Goal: Task Accomplishment & Management: Use online tool/utility

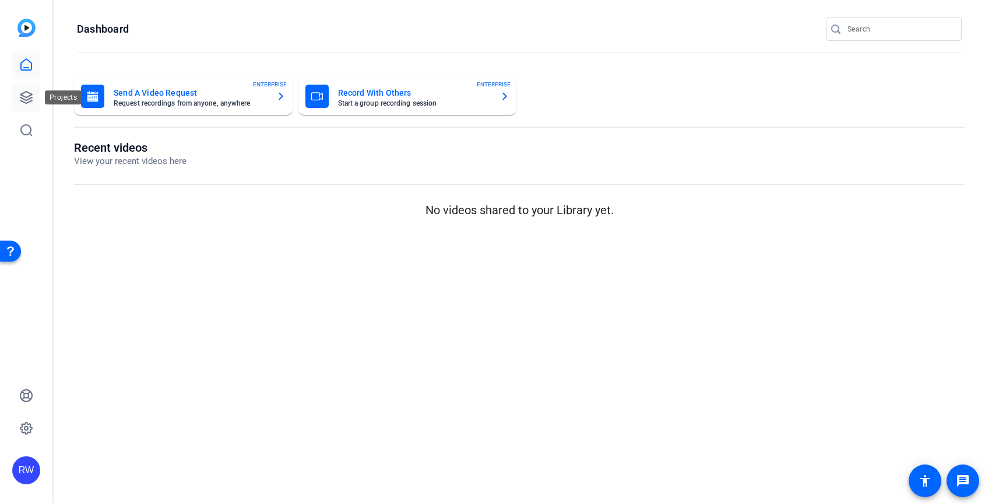
click at [27, 94] on icon at bounding box center [26, 97] width 14 height 14
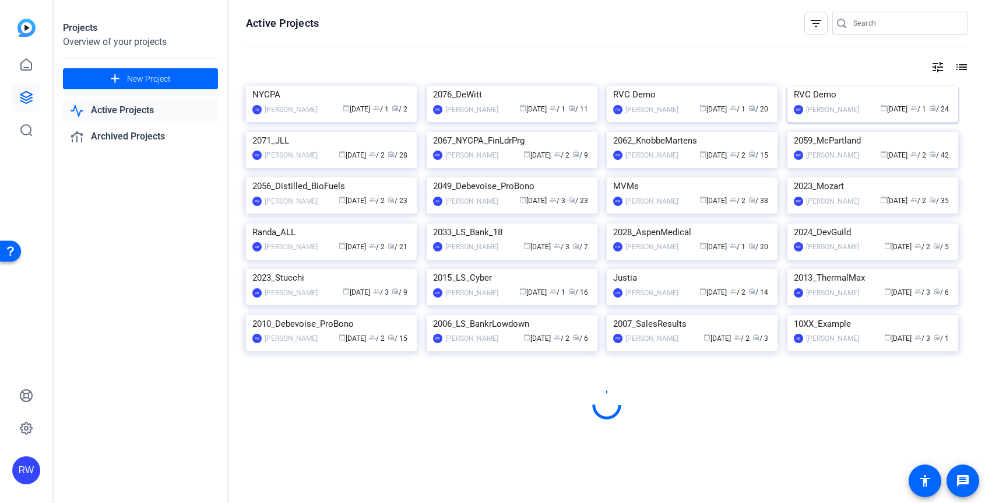
click at [866, 86] on img at bounding box center [873, 86] width 171 height 0
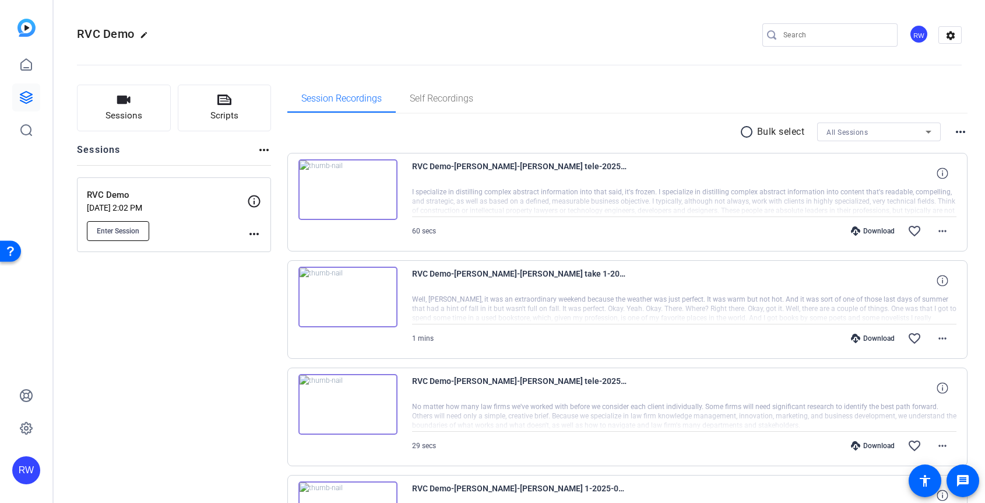
click at [133, 231] on span "Enter Session" at bounding box center [118, 230] width 43 height 9
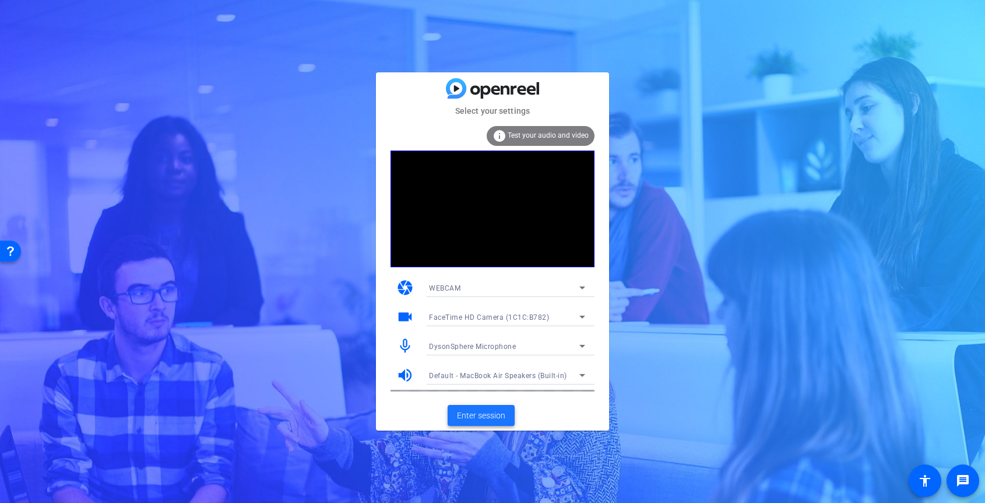
click at [456, 412] on span at bounding box center [481, 415] width 67 height 28
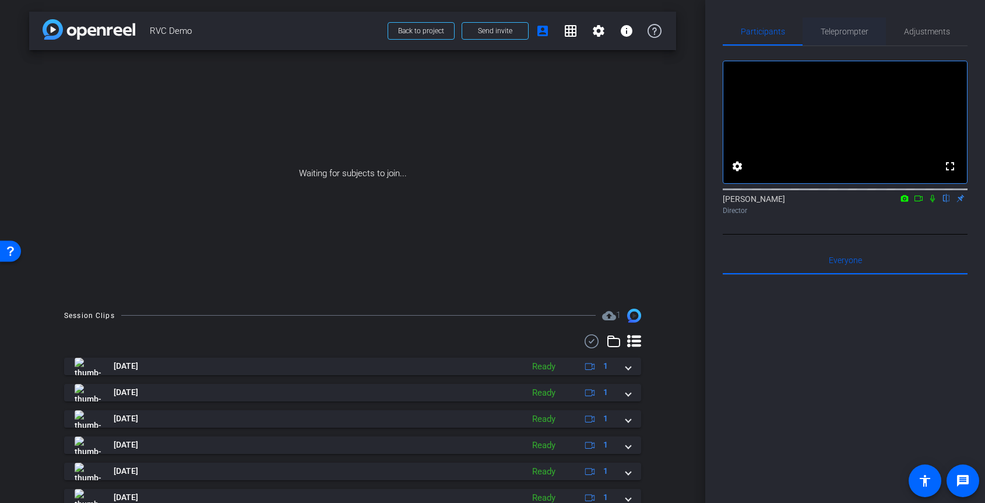
click at [845, 36] on span "Teleprompter" at bounding box center [845, 31] width 48 height 8
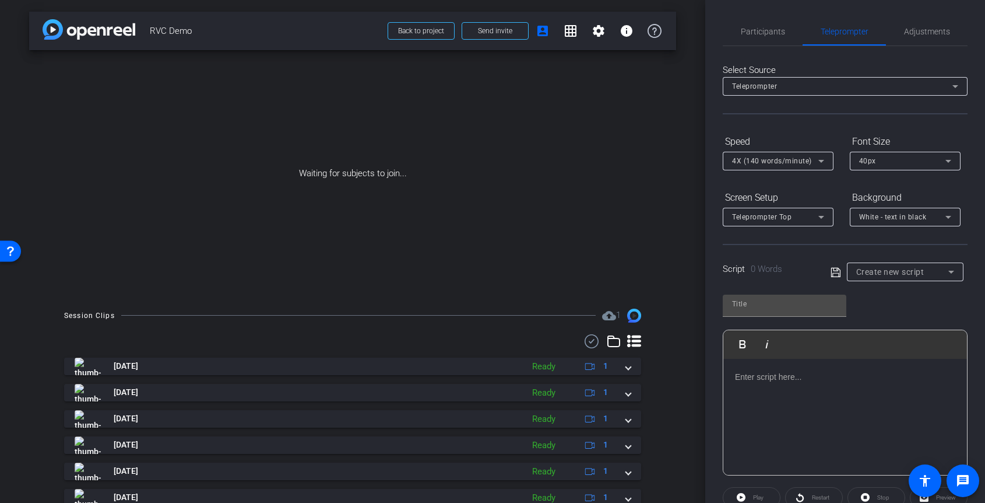
click at [754, 382] on div at bounding box center [845, 417] width 244 height 117
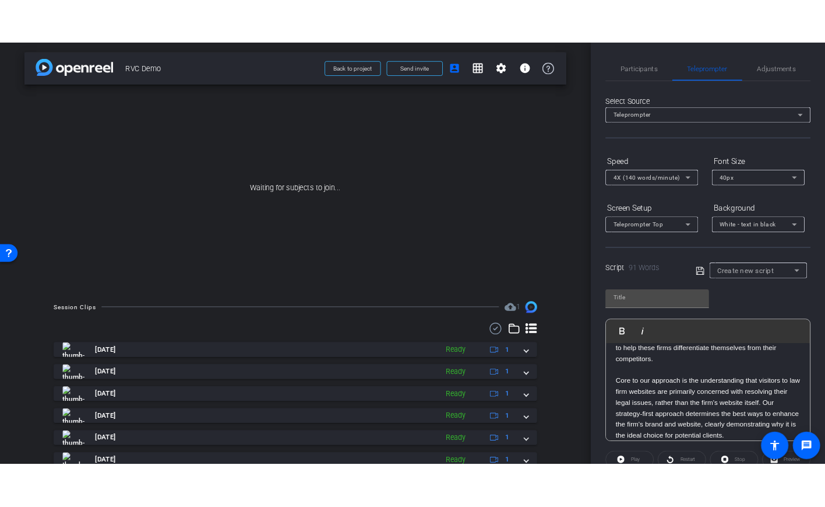
scroll to position [5579, 1]
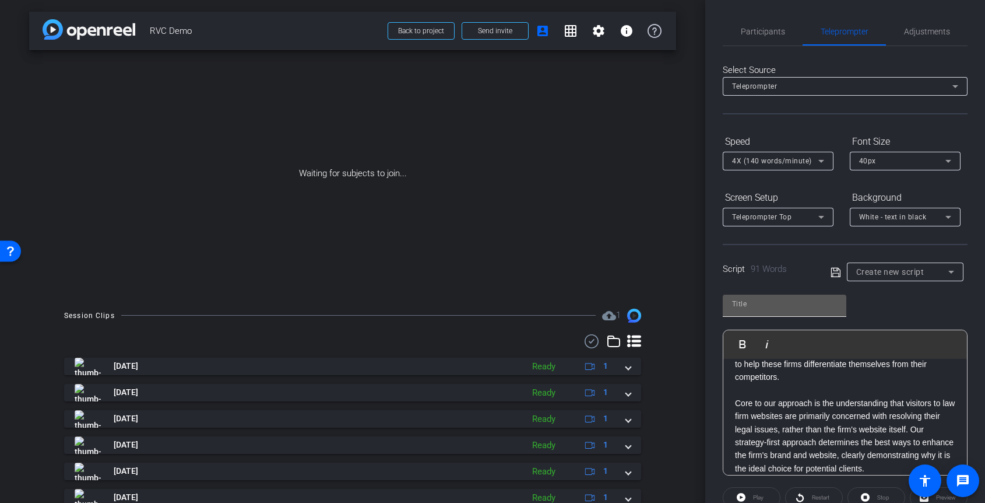
click at [754, 309] on input "text" at bounding box center [784, 304] width 105 height 14
paste input "Robert Algeri"
type input "Robert Algeri"
click at [834, 269] on icon at bounding box center [836, 272] width 10 height 14
click at [484, 36] on span at bounding box center [495, 31] width 66 height 28
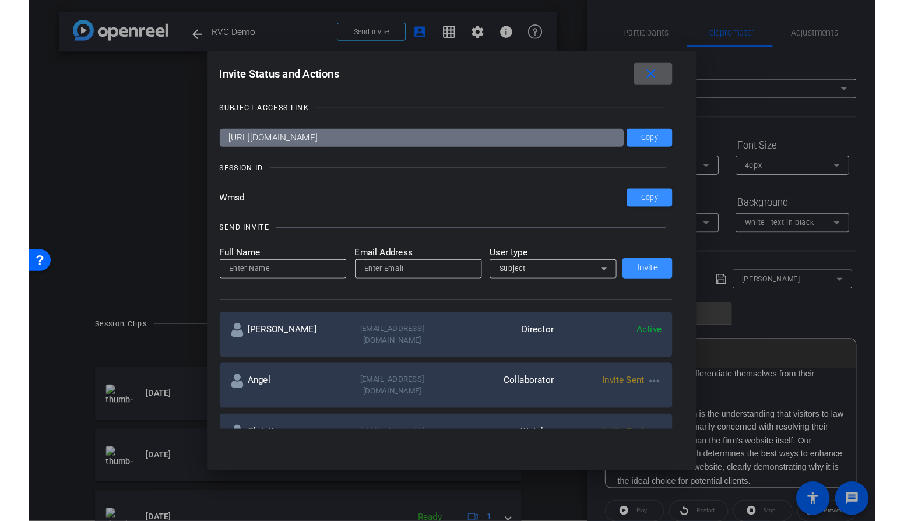
scroll to position [5576, 1]
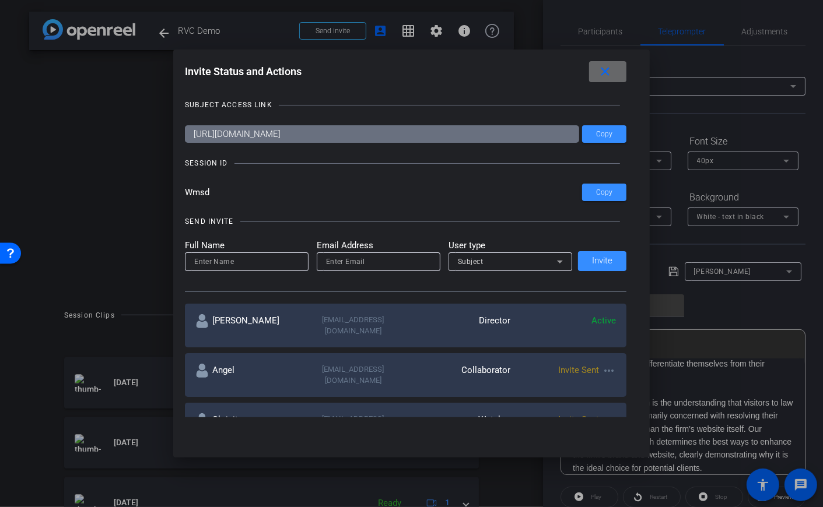
click at [605, 75] on mat-icon "close" at bounding box center [605, 72] width 15 height 15
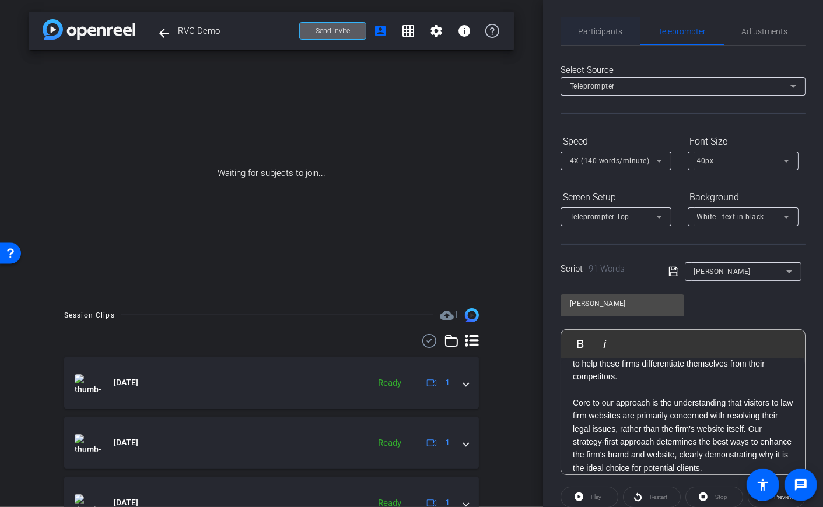
click at [607, 36] on span "Participants" at bounding box center [600, 31] width 44 height 28
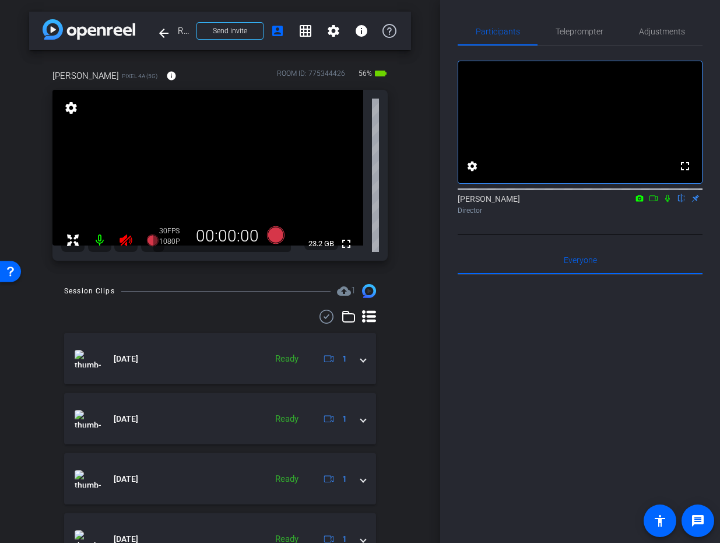
click at [124, 237] on icon at bounding box center [126, 240] width 12 height 12
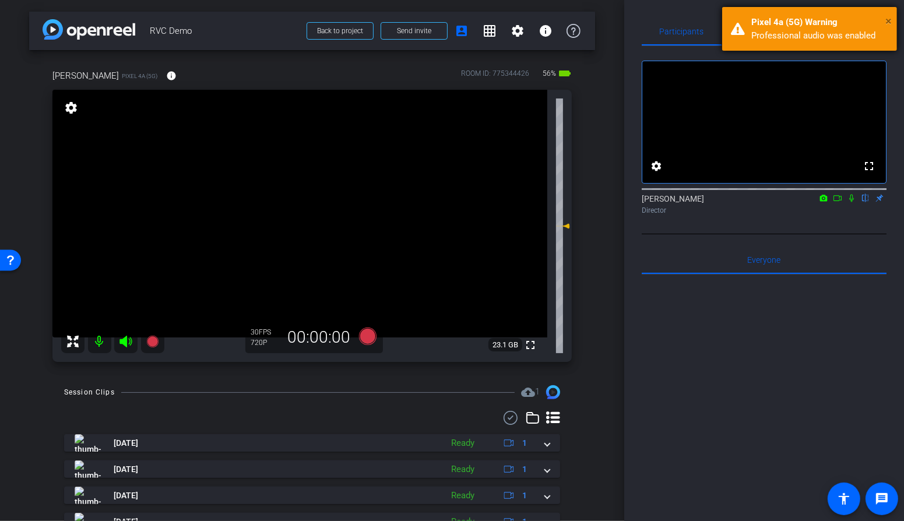
click at [888, 19] on span "×" at bounding box center [889, 21] width 6 height 14
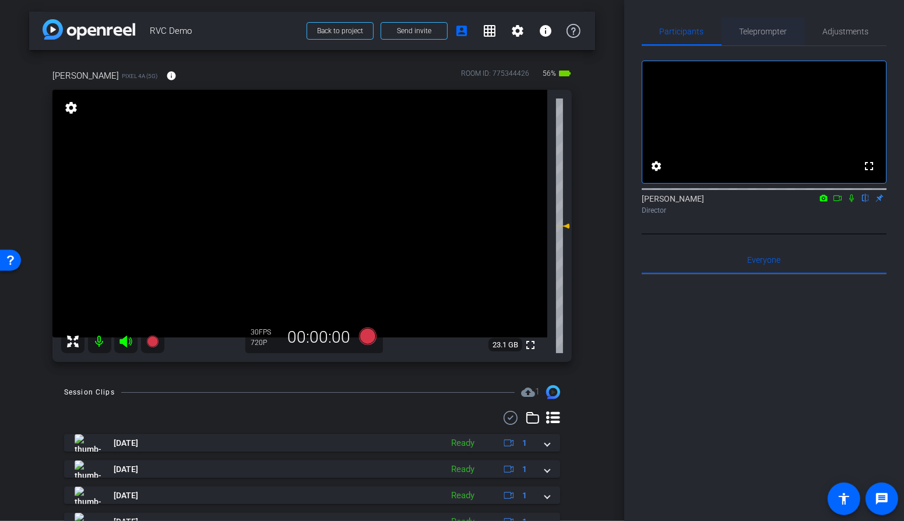
click at [766, 33] on span "Teleprompter" at bounding box center [764, 31] width 48 height 8
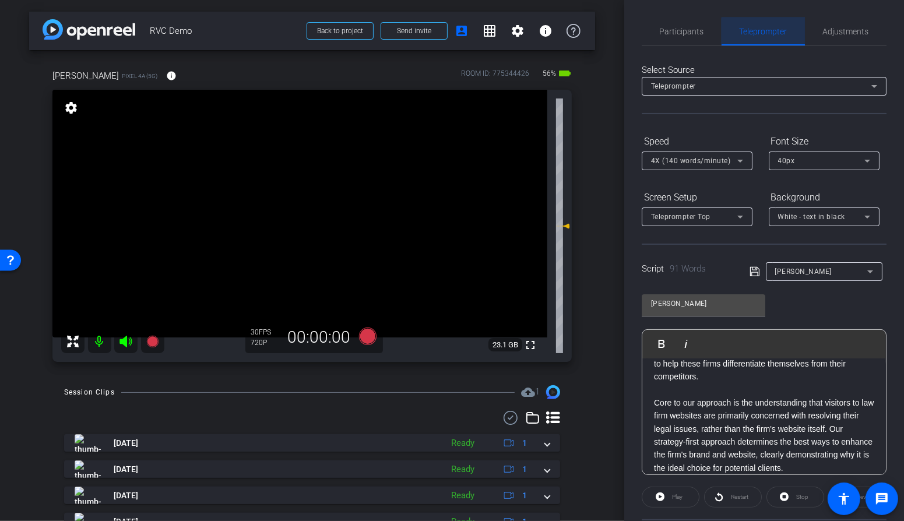
scroll to position [5562, 1]
click at [846, 35] on span "Adjustments" at bounding box center [846, 31] width 46 height 8
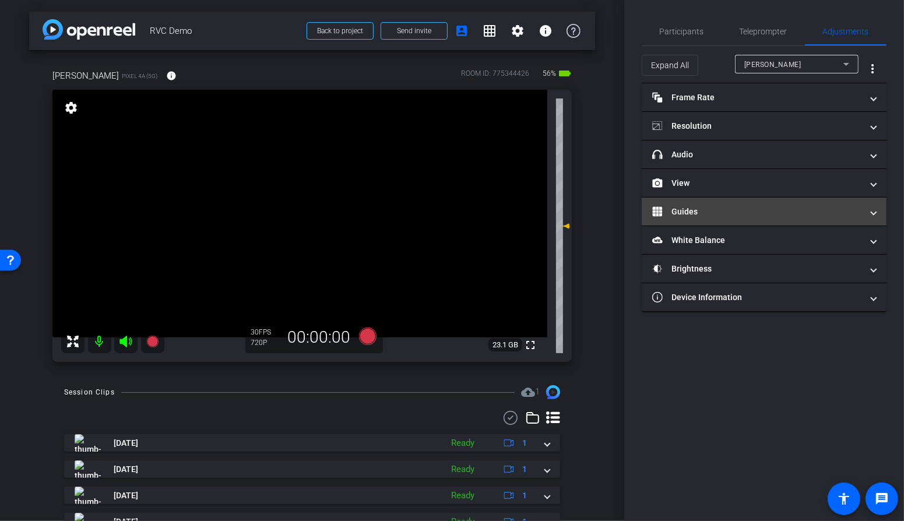
click at [720, 206] on mat-panel-title "Guides" at bounding box center [757, 212] width 210 height 12
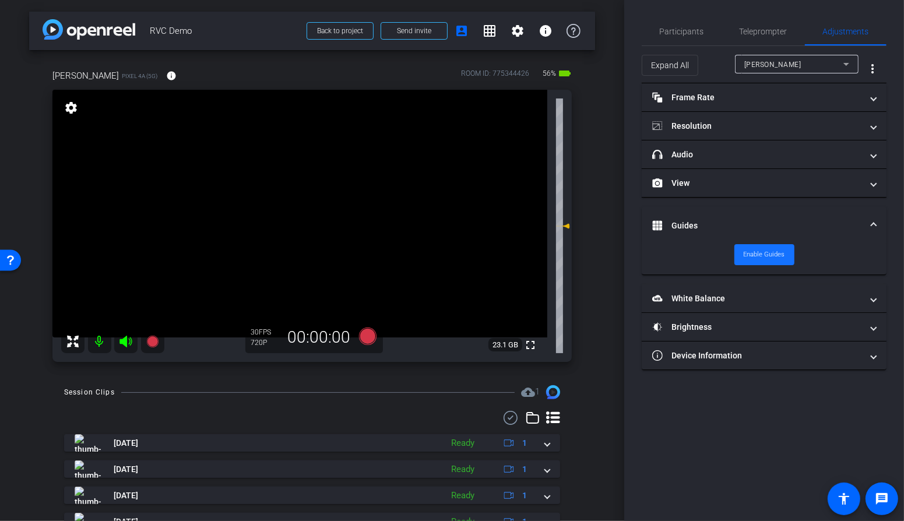
click at [752, 252] on span "Enable Guides" at bounding box center [764, 254] width 41 height 17
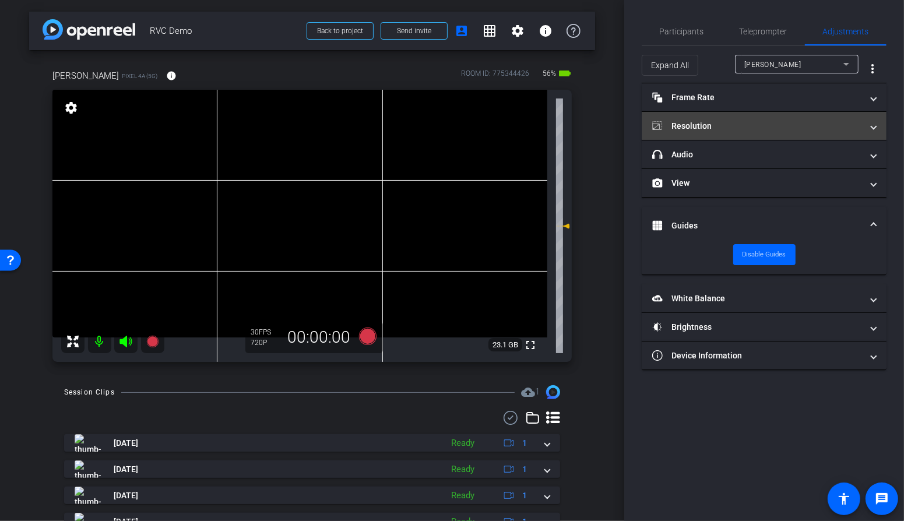
click at [756, 131] on mat-panel-title "Resolution" at bounding box center [757, 126] width 210 height 12
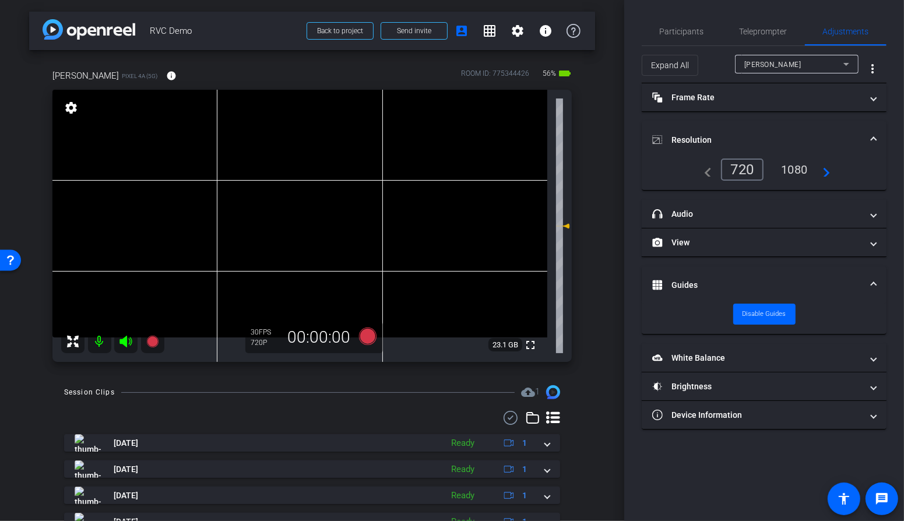
click at [797, 170] on div "1080" at bounding box center [794, 170] width 44 height 20
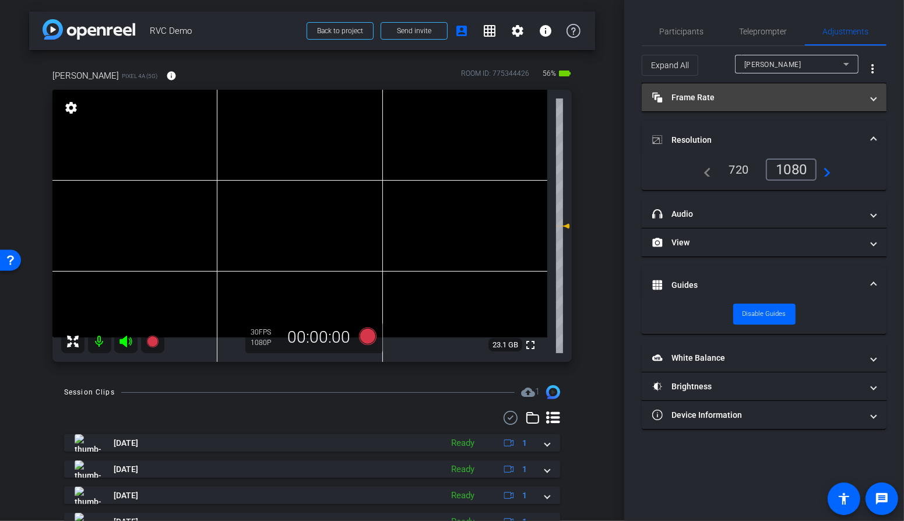
click at [762, 101] on mat-panel-title "Frame Rate Frame Rate" at bounding box center [757, 98] width 210 height 12
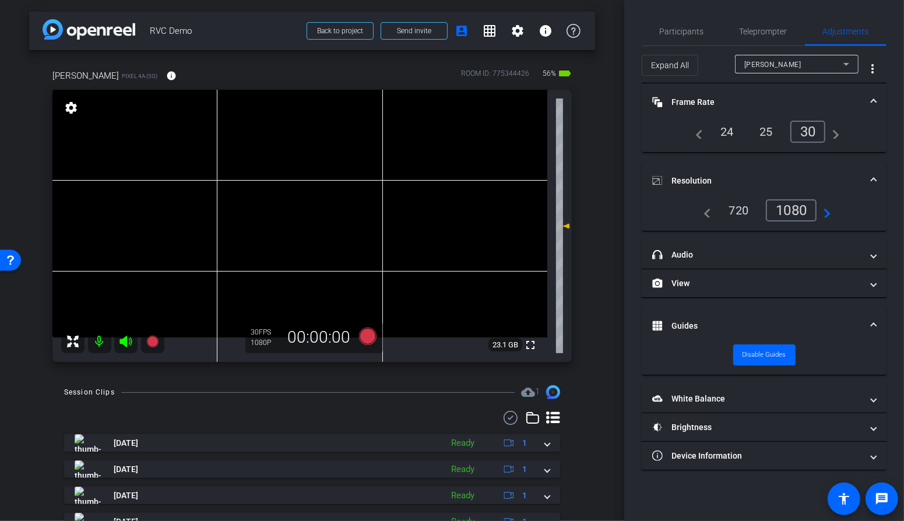
click at [768, 94] on mat-expansion-panel-header "Frame Rate Frame Rate" at bounding box center [764, 101] width 245 height 37
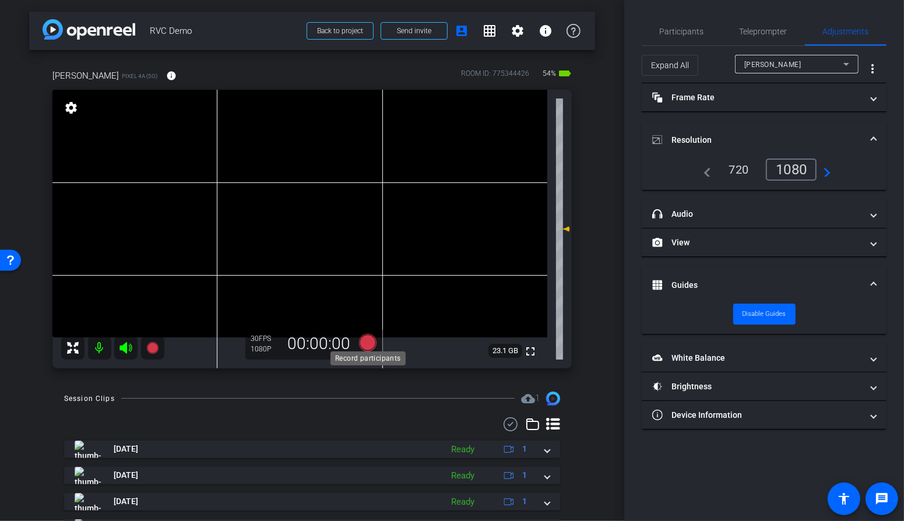
click at [364, 338] on icon at bounding box center [367, 342] width 17 height 17
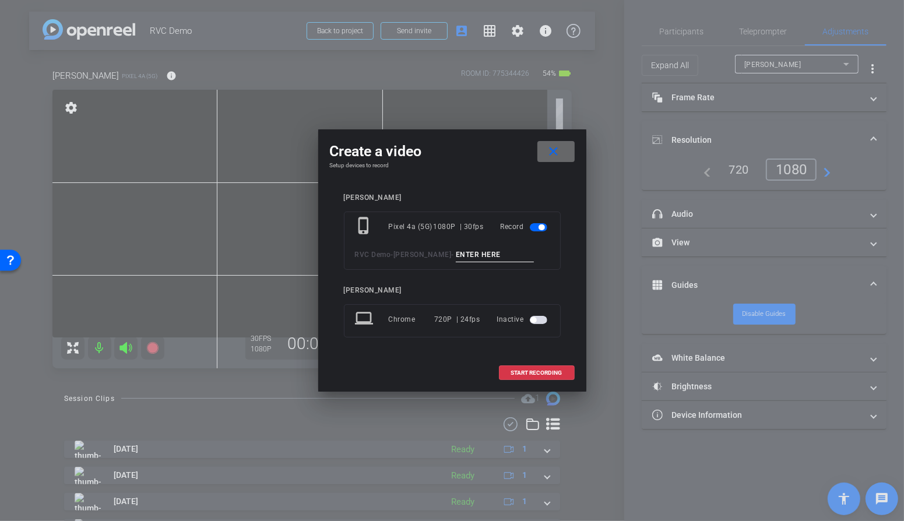
click at [550, 156] on mat-icon "close" at bounding box center [553, 152] width 15 height 15
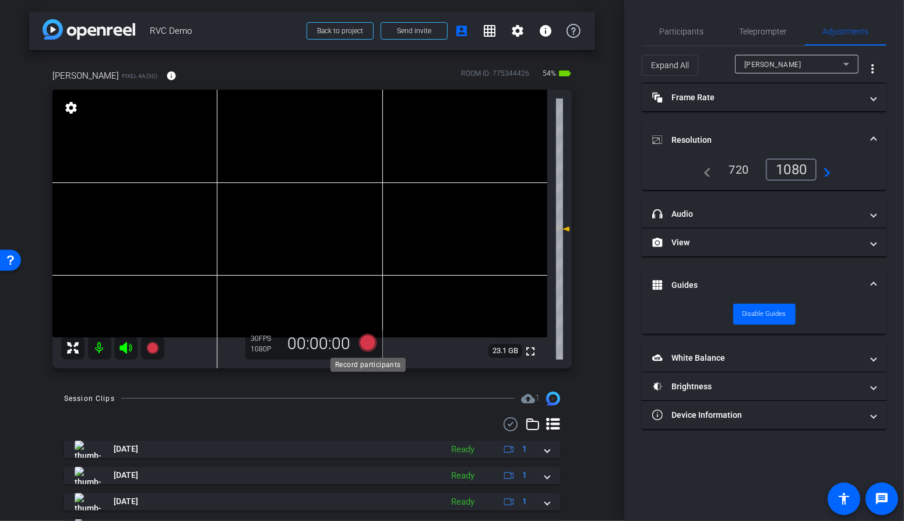
click at [365, 346] on icon at bounding box center [367, 342] width 17 height 17
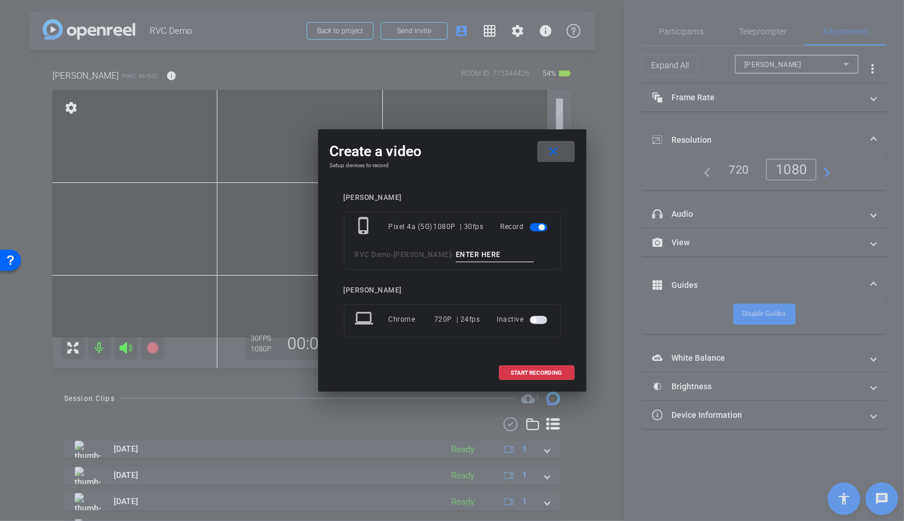
click at [456, 256] on input at bounding box center [495, 255] width 78 height 15
type input "Robert Take 1"
click at [553, 370] on span "START RECORDING" at bounding box center [536, 373] width 51 height 6
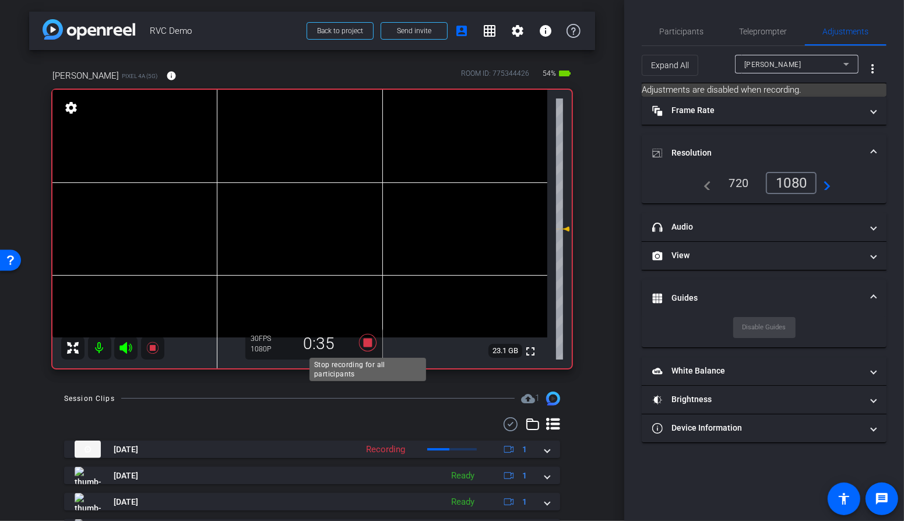
click at [370, 342] on icon at bounding box center [367, 342] width 17 height 17
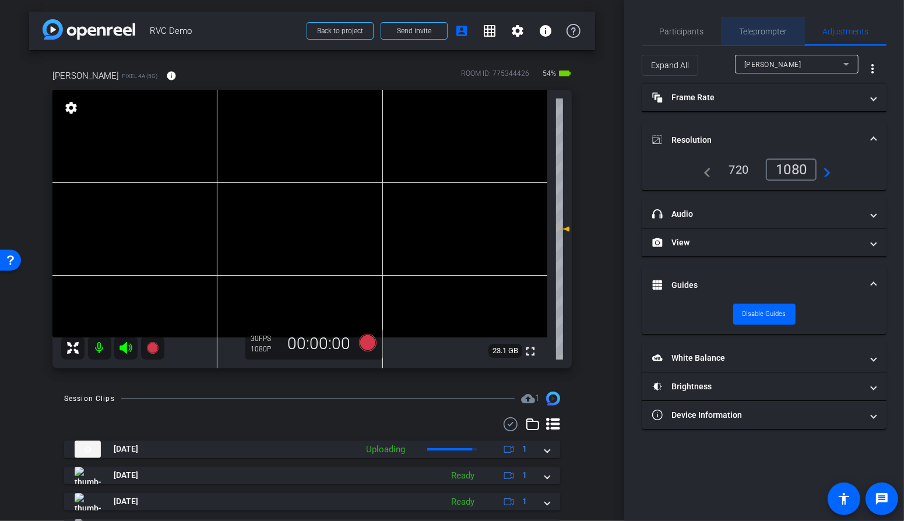
click at [765, 27] on span "Teleprompter" at bounding box center [764, 31] width 48 height 8
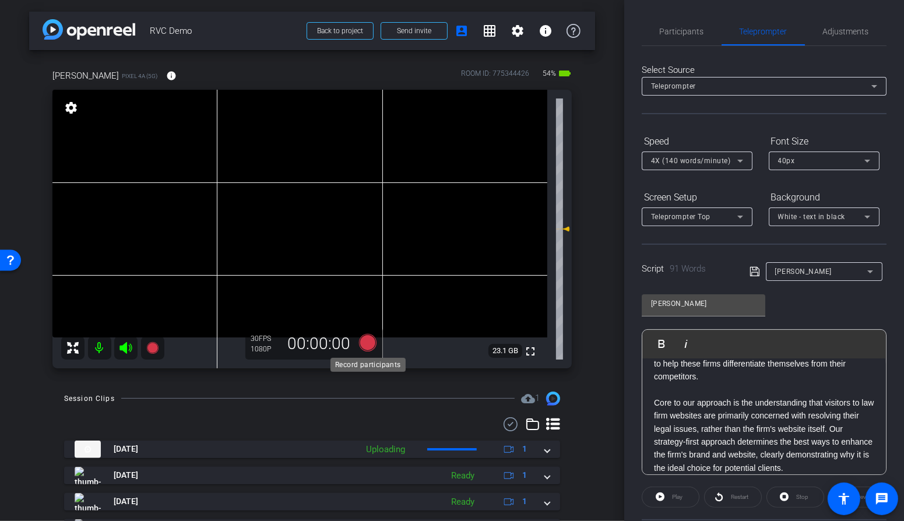
click at [378, 340] on icon at bounding box center [368, 342] width 28 height 21
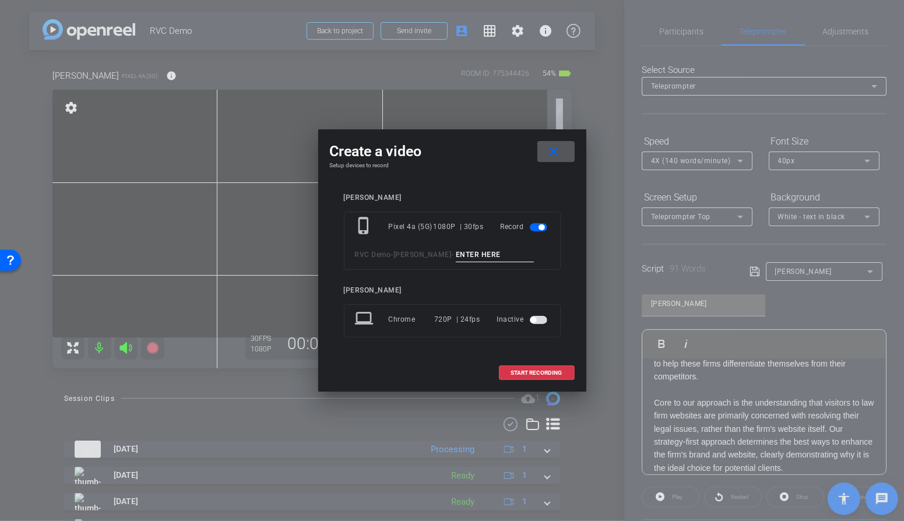
click at [456, 256] on input at bounding box center [495, 255] width 78 height 15
type input "T"
type input "Robert Tele"
click at [542, 372] on span "START RECORDING" at bounding box center [536, 373] width 51 height 6
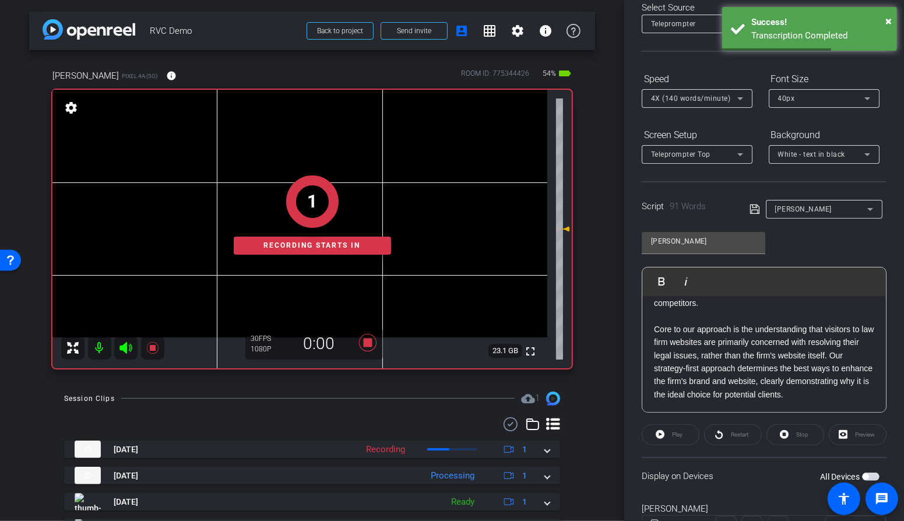
scroll to position [114, 0]
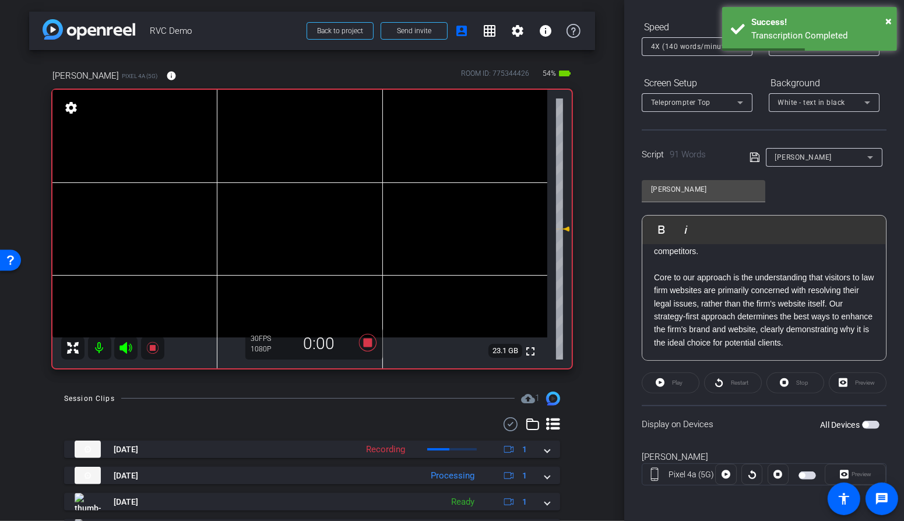
click at [811, 477] on span "button" at bounding box center [807, 476] width 17 height 8
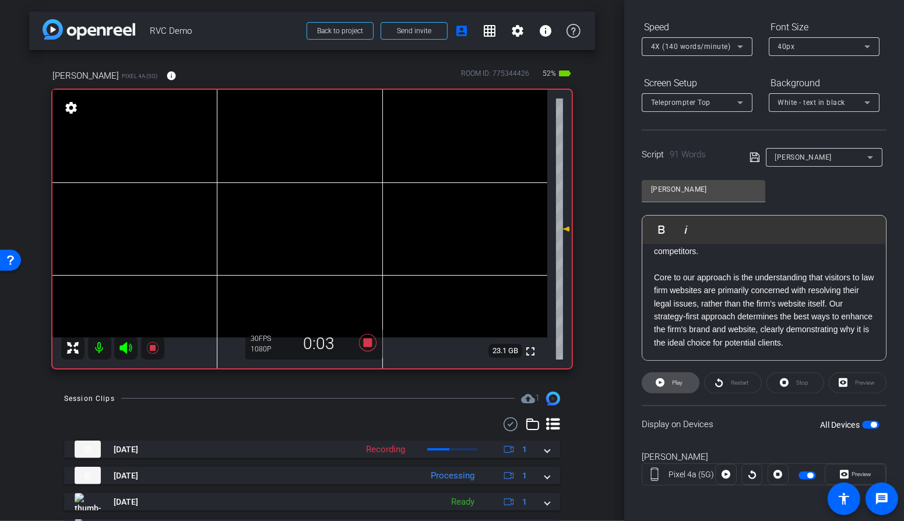
click at [677, 382] on span "Play" at bounding box center [677, 383] width 10 height 6
click at [805, 387] on span "Stop" at bounding box center [800, 383] width 15 height 16
click at [365, 345] on icon at bounding box center [367, 342] width 17 height 17
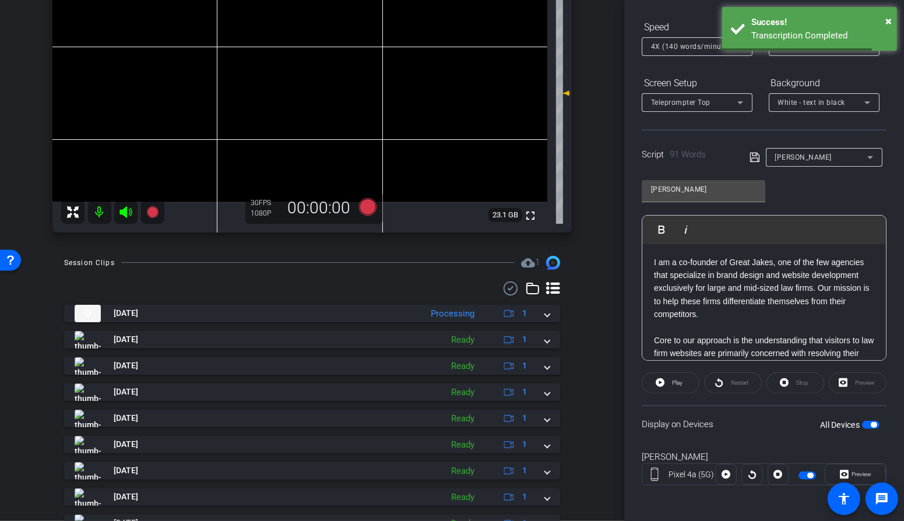
scroll to position [215, 0]
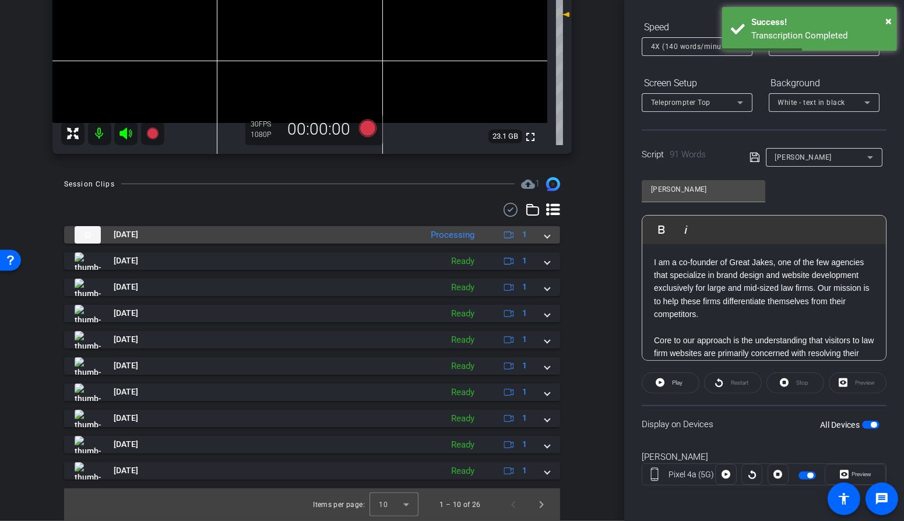
click at [546, 238] on span at bounding box center [547, 235] width 5 height 12
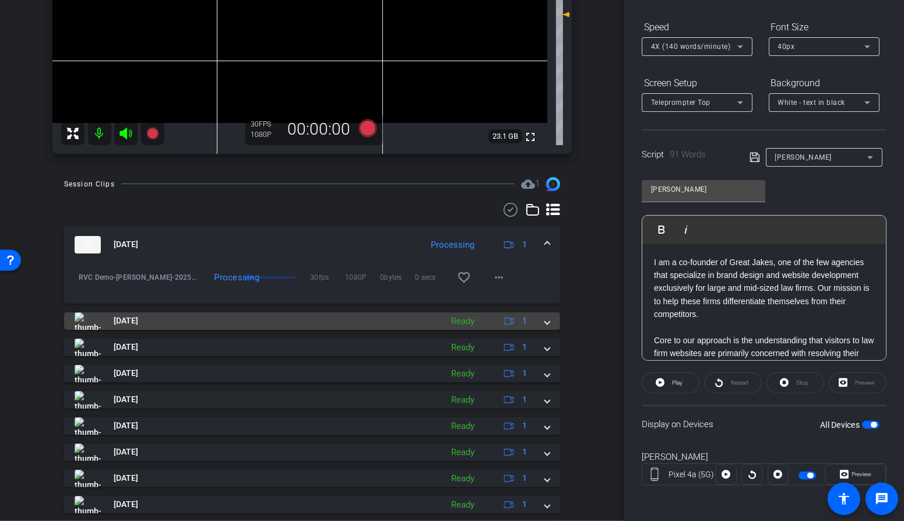
click at [551, 322] on mat-expansion-panel-header "Sep 22, 2025 Ready 1" at bounding box center [312, 320] width 496 height 17
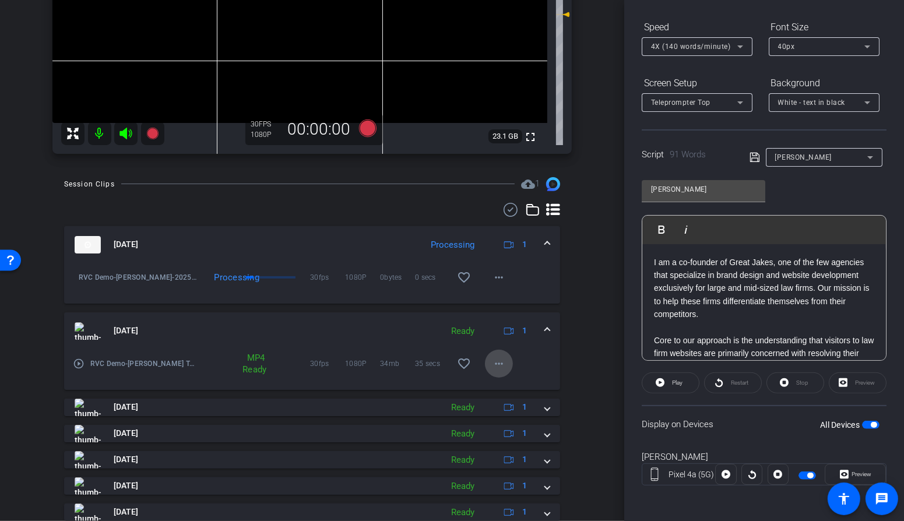
click at [504, 364] on mat-icon "more_horiz" at bounding box center [499, 364] width 14 height 14
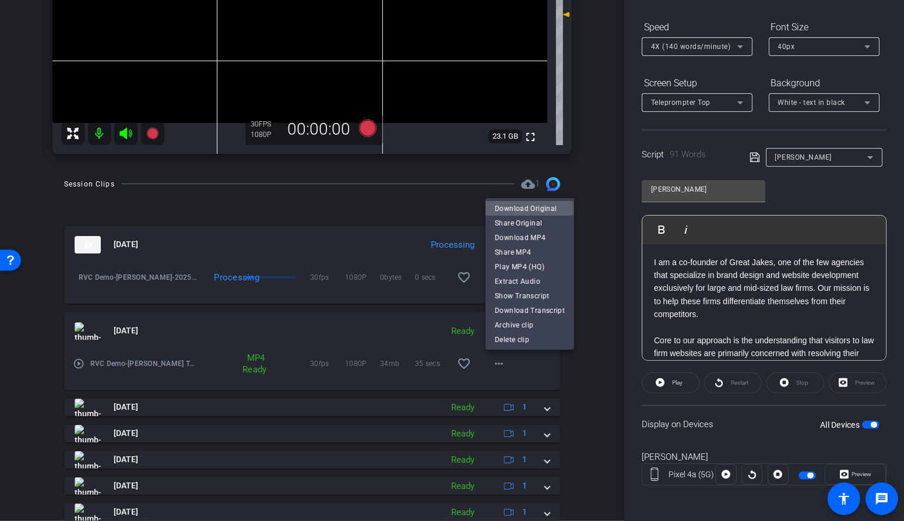
click at [522, 209] on span "Download Original" at bounding box center [530, 208] width 70 height 14
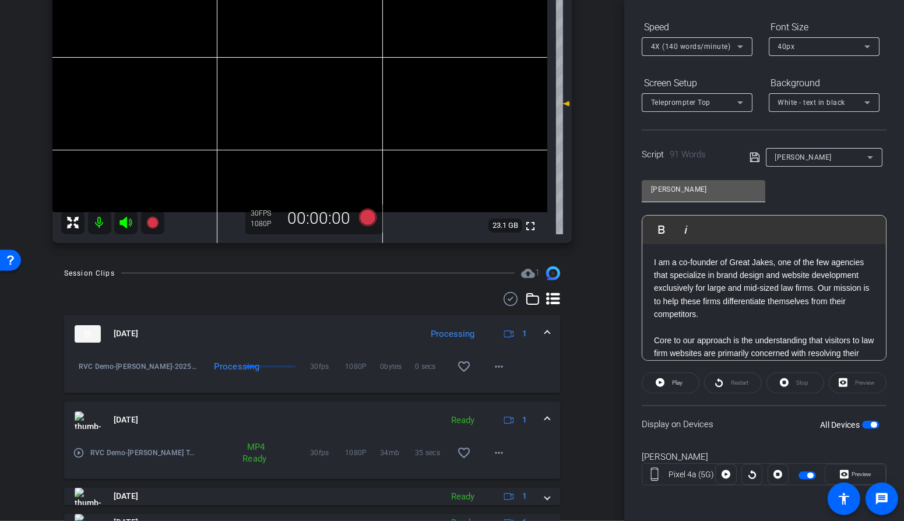
scroll to position [0, 0]
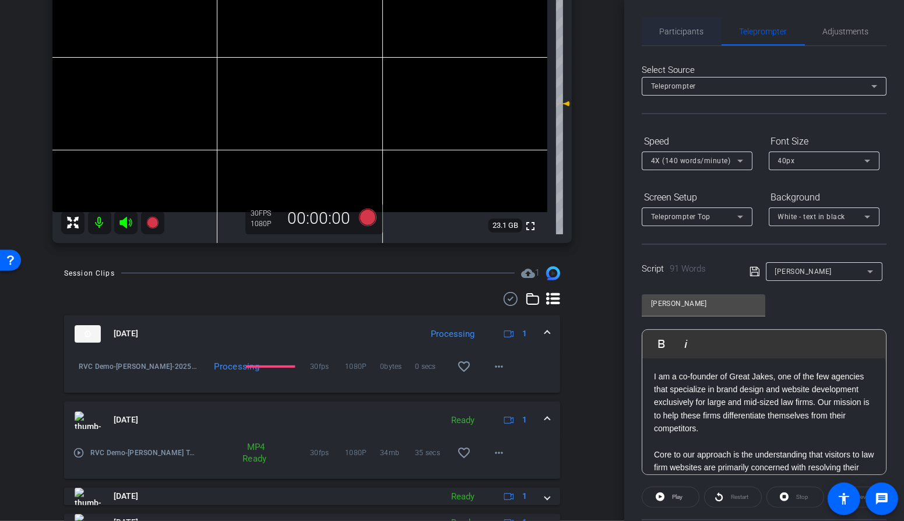
click at [684, 27] on span "Participants" at bounding box center [682, 31] width 44 height 8
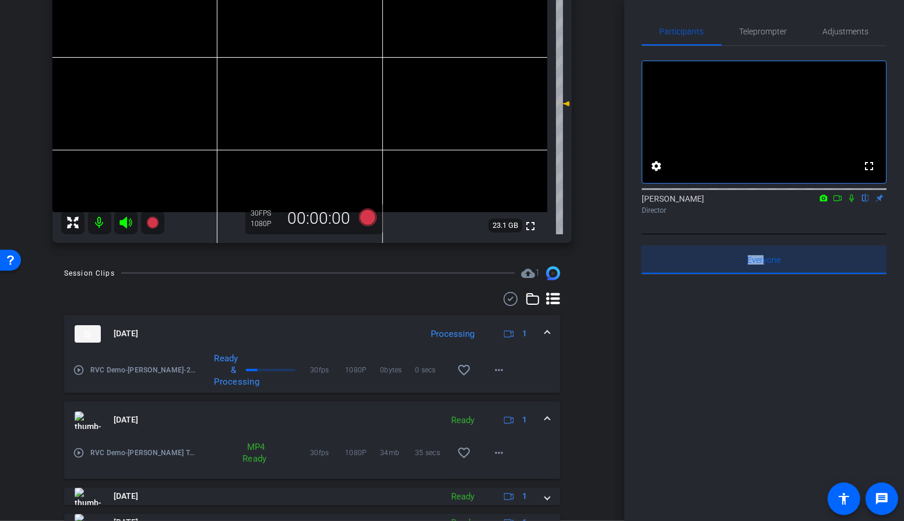
drag, startPoint x: 744, startPoint y: 275, endPoint x: 763, endPoint y: 275, distance: 19.2
click at [763, 274] on div "Everyone 0" at bounding box center [764, 260] width 245 height 28
click at [762, 334] on div at bounding box center [764, 419] width 245 height 289
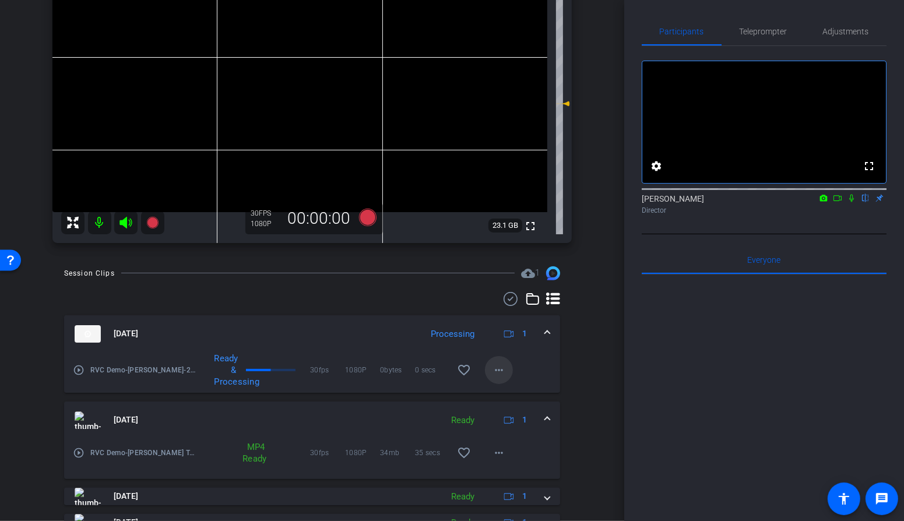
click at [497, 370] on mat-icon "more_horiz" at bounding box center [499, 370] width 14 height 14
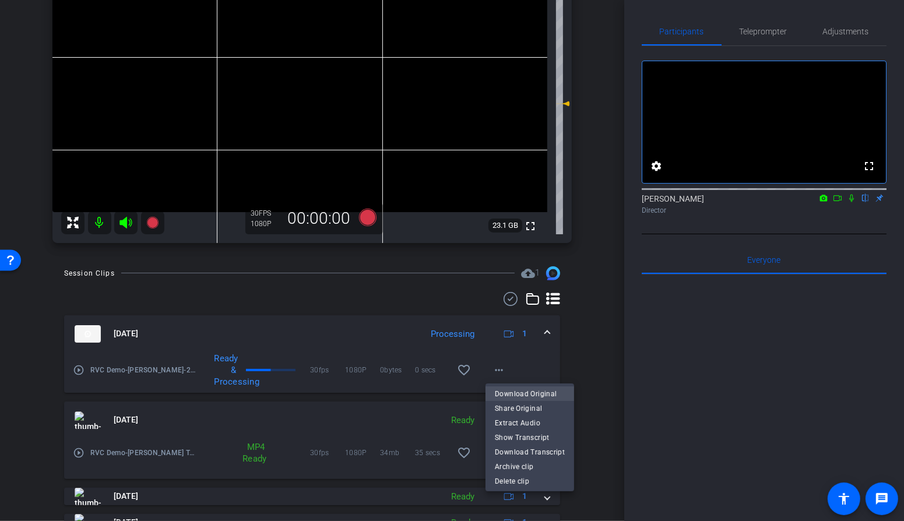
click at [510, 391] on span "Download Original" at bounding box center [530, 394] width 70 height 14
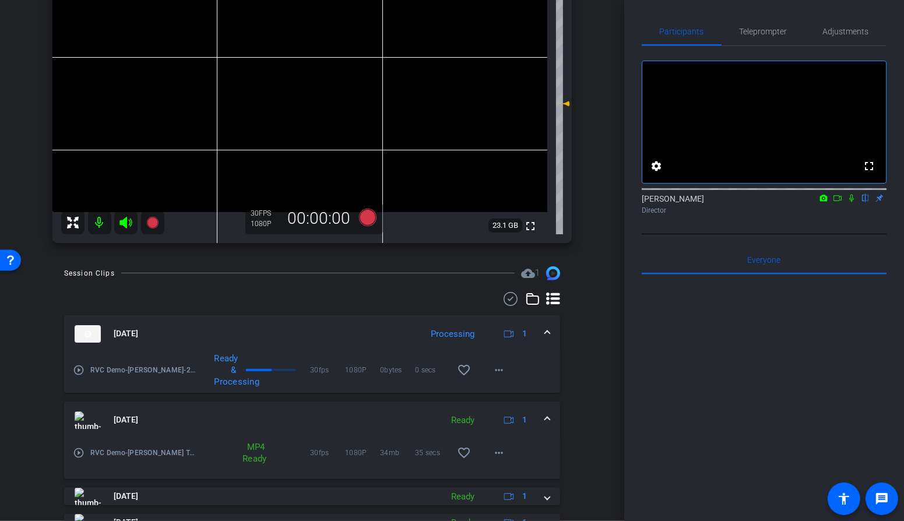
click at [594, 290] on div "Session Clips cloud_upload 1 Sep 22, 2025 Processing 1 play_circle_outline RVC …" at bounding box center [312, 498] width 566 height 464
